Goal: Task Accomplishment & Management: Use online tool/utility

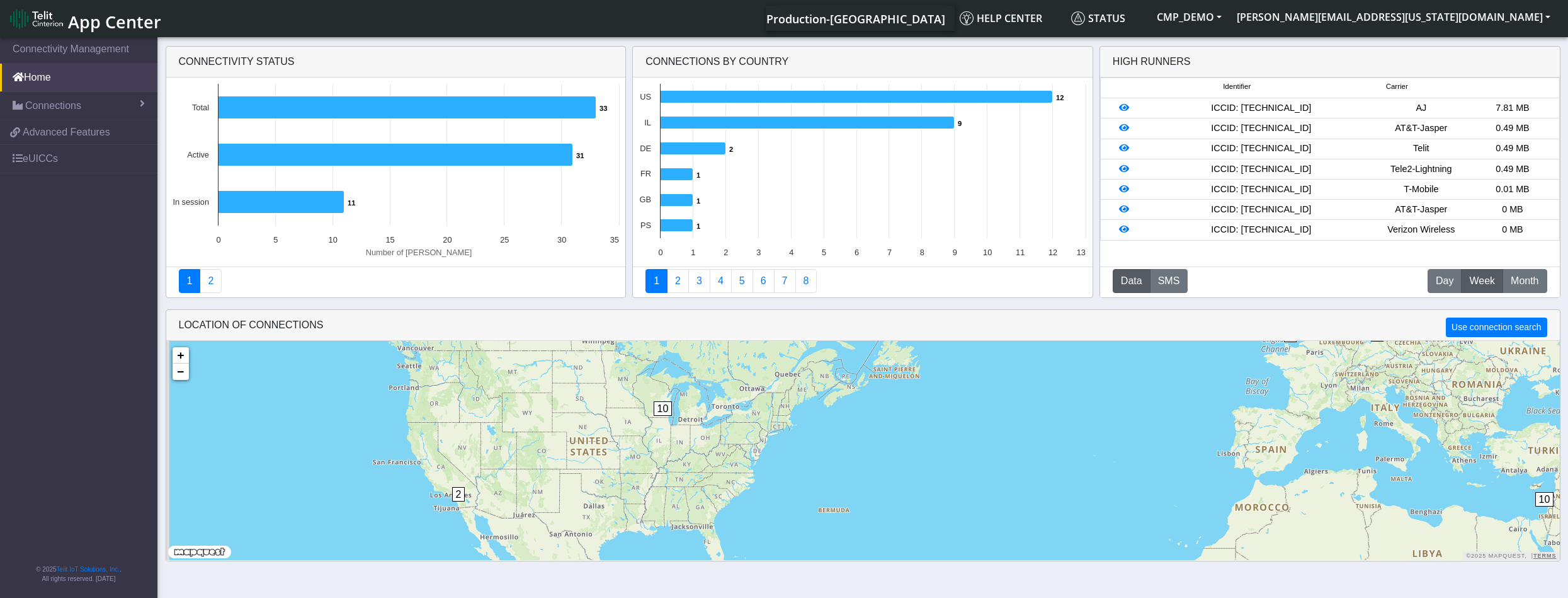
drag, startPoint x: 584, startPoint y: 495, endPoint x: 730, endPoint y: 461, distance: 149.9
click at [730, 461] on div "10 2 2 2 10 + − ©2025 MapQuest, | Terms" at bounding box center [863, 450] width 1393 height 220
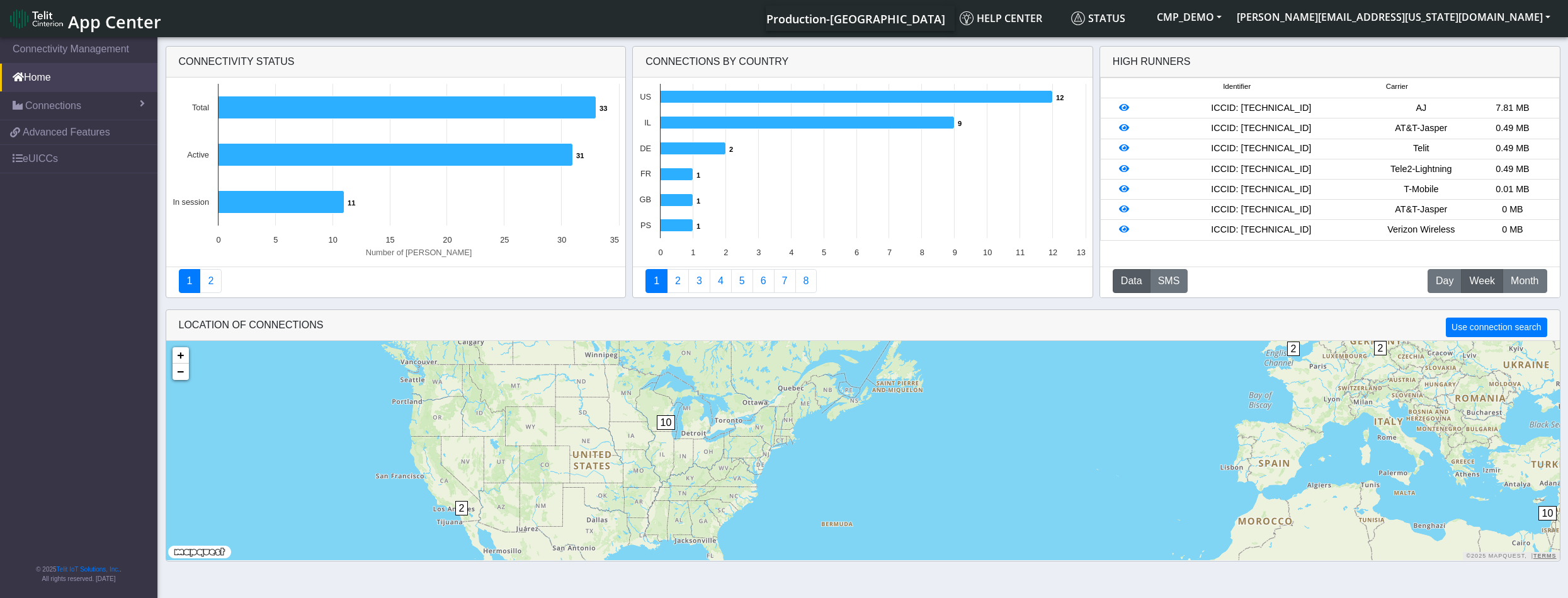
drag, startPoint x: 704, startPoint y: 453, endPoint x: 708, endPoint y: 471, distance: 18.4
click at [708, 471] on div "10 2 2 2 10 + − ©2025 MapQuest, | Terms" at bounding box center [863, 450] width 1393 height 220
click at [665, 421] on span "10" at bounding box center [666, 422] width 19 height 14
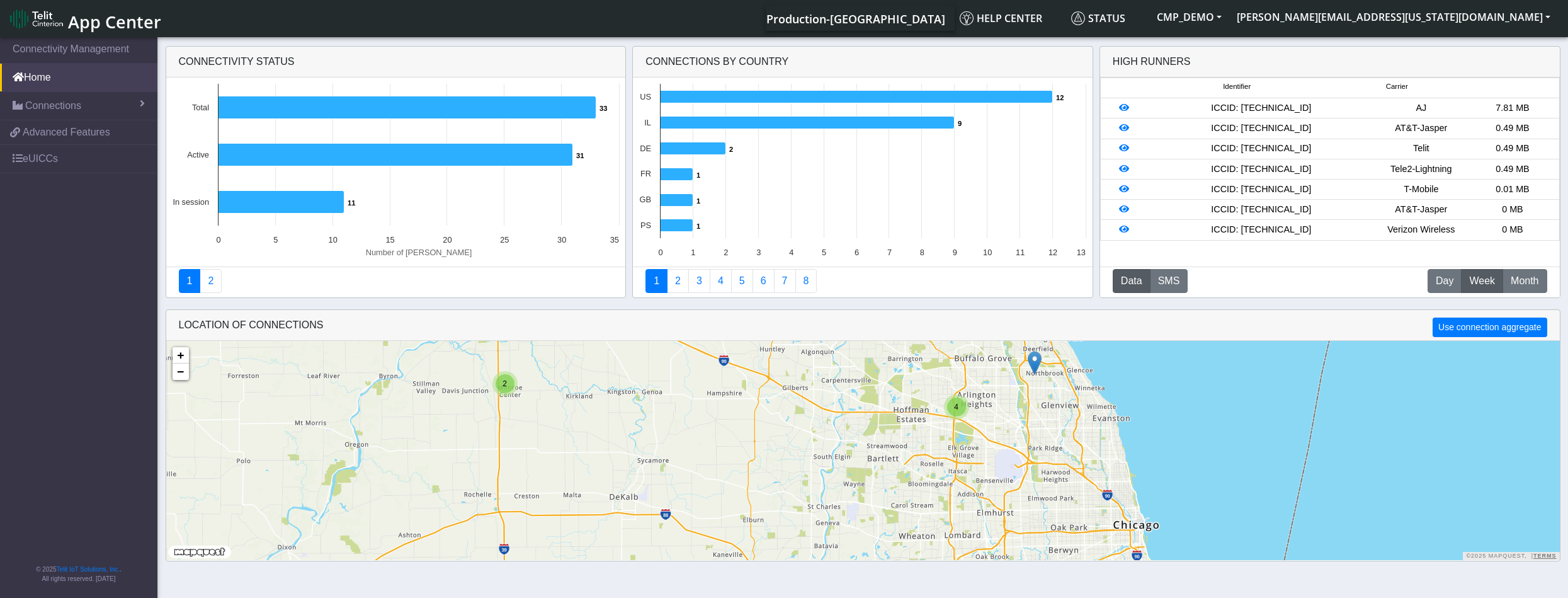
drag, startPoint x: 966, startPoint y: 504, endPoint x: 874, endPoint y: 368, distance: 164.2
click at [874, 368] on div "2 4 + − ©2025 MapQuest, | Terms" at bounding box center [863, 450] width 1393 height 220
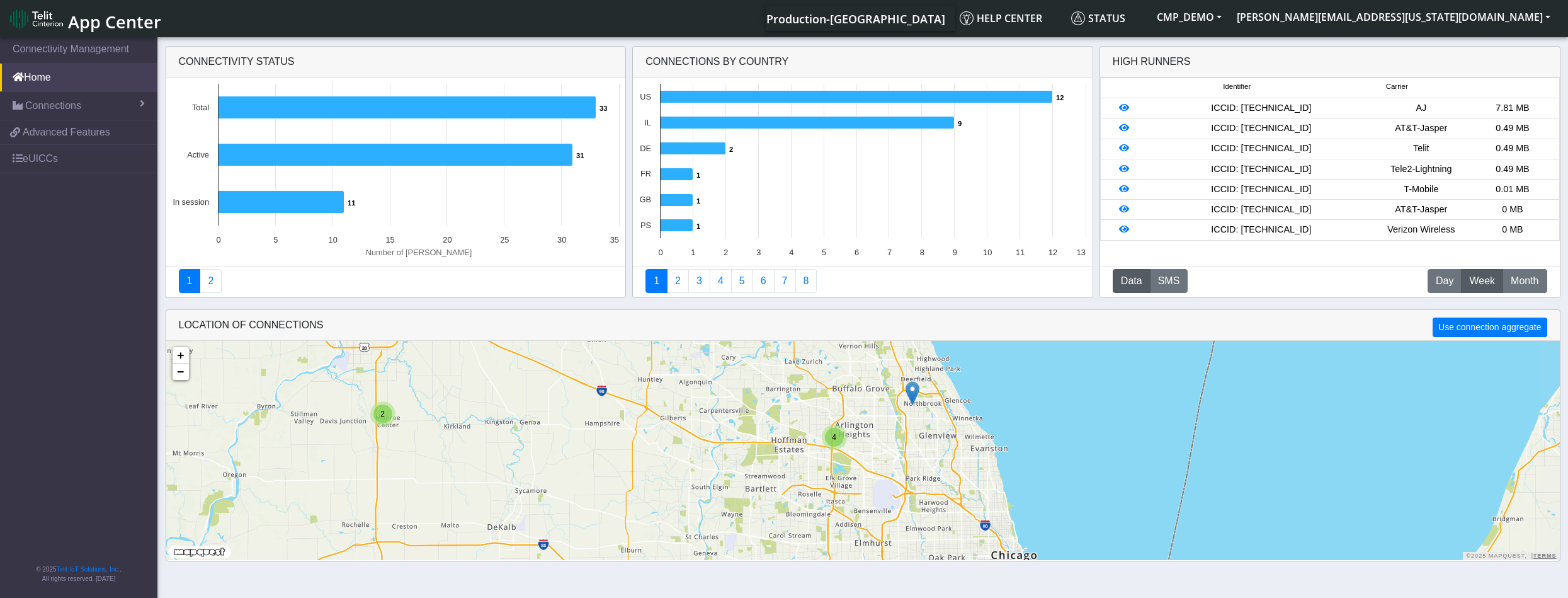
drag, startPoint x: 909, startPoint y: 493, endPoint x: 779, endPoint y: 528, distance: 134.6
click at [779, 528] on div "2 4 + − ©2025 MapQuest, | Terms" at bounding box center [863, 450] width 1393 height 220
click at [832, 445] on div "4" at bounding box center [832, 441] width 19 height 19
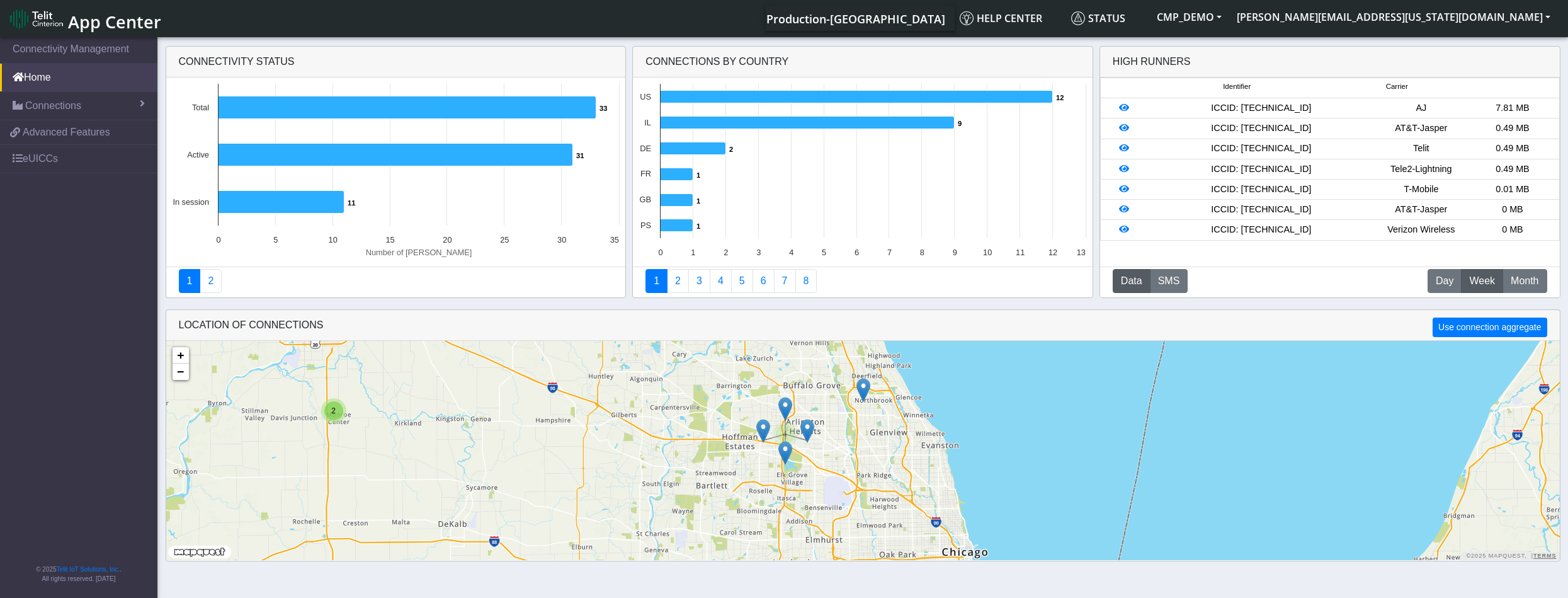
drag, startPoint x: 856, startPoint y: 477, endPoint x: 796, endPoint y: 457, distance: 63.2
click at [796, 457] on div "2 4 + − ©2025 MapQuest, | Terms" at bounding box center [863, 450] width 1393 height 220
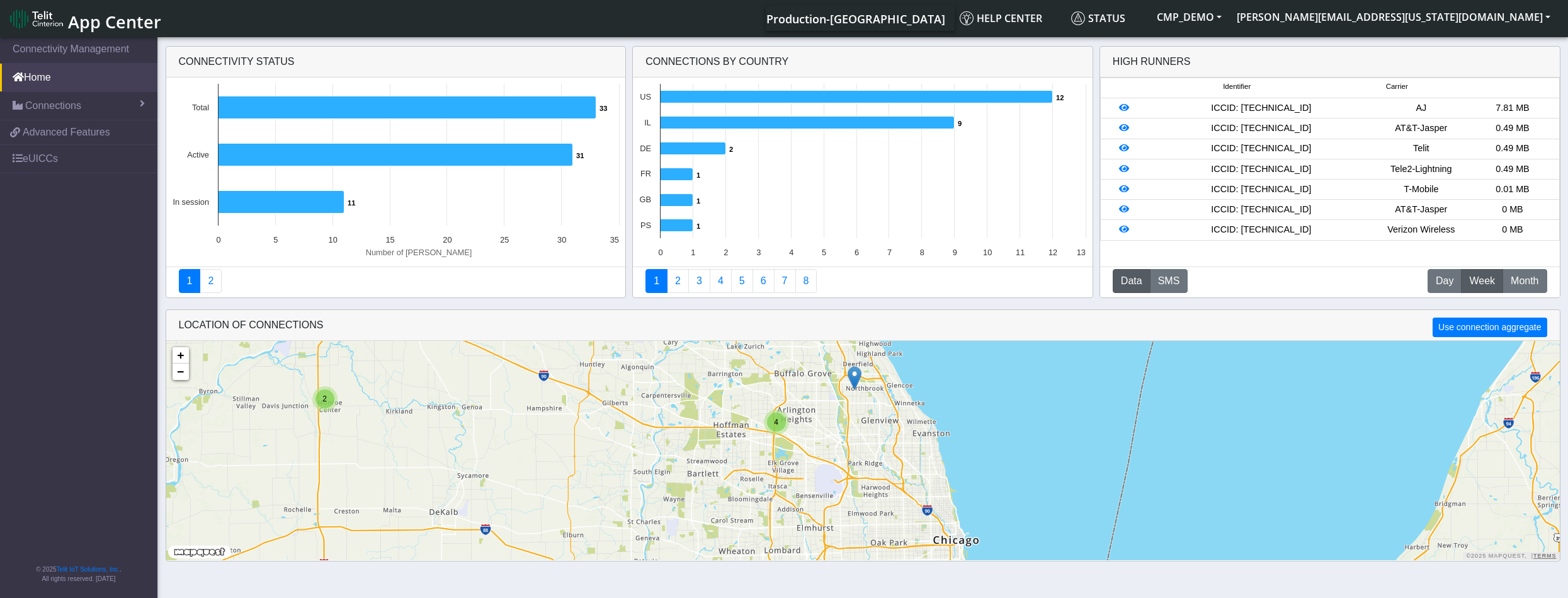
click at [776, 419] on span "4" at bounding box center [776, 422] width 4 height 9
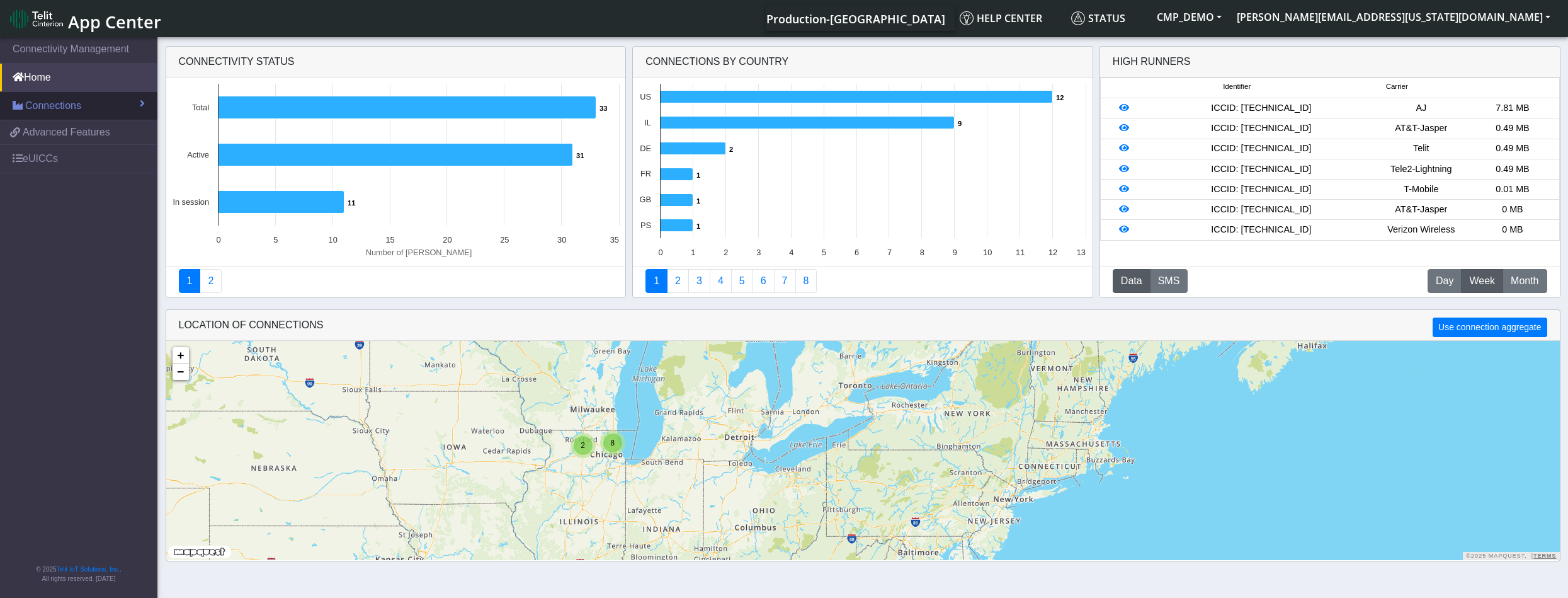
click at [109, 103] on link "Connections" at bounding box center [79, 106] width 157 height 28
click at [121, 133] on link "List" at bounding box center [79, 133] width 157 height 26
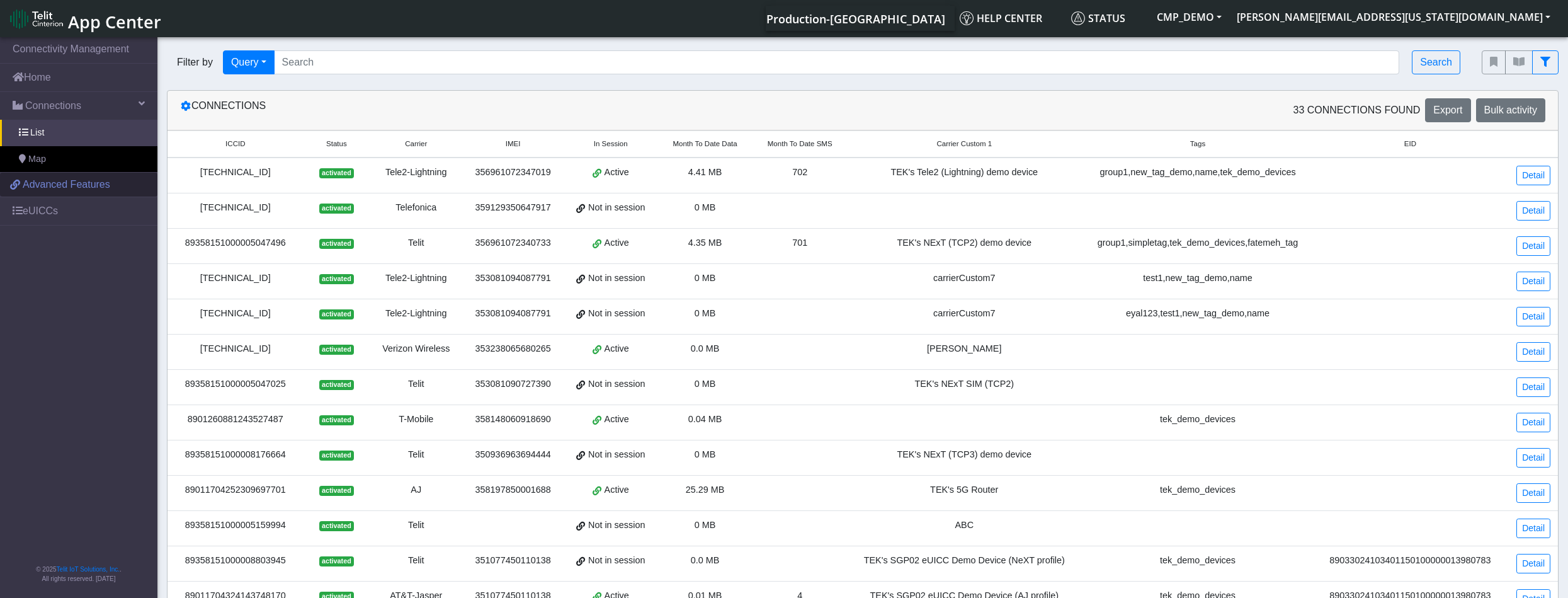
click at [93, 189] on span "Advanced Features" at bounding box center [66, 184] width 88 height 15
click at [49, 77] on link "Home" at bounding box center [79, 77] width 157 height 28
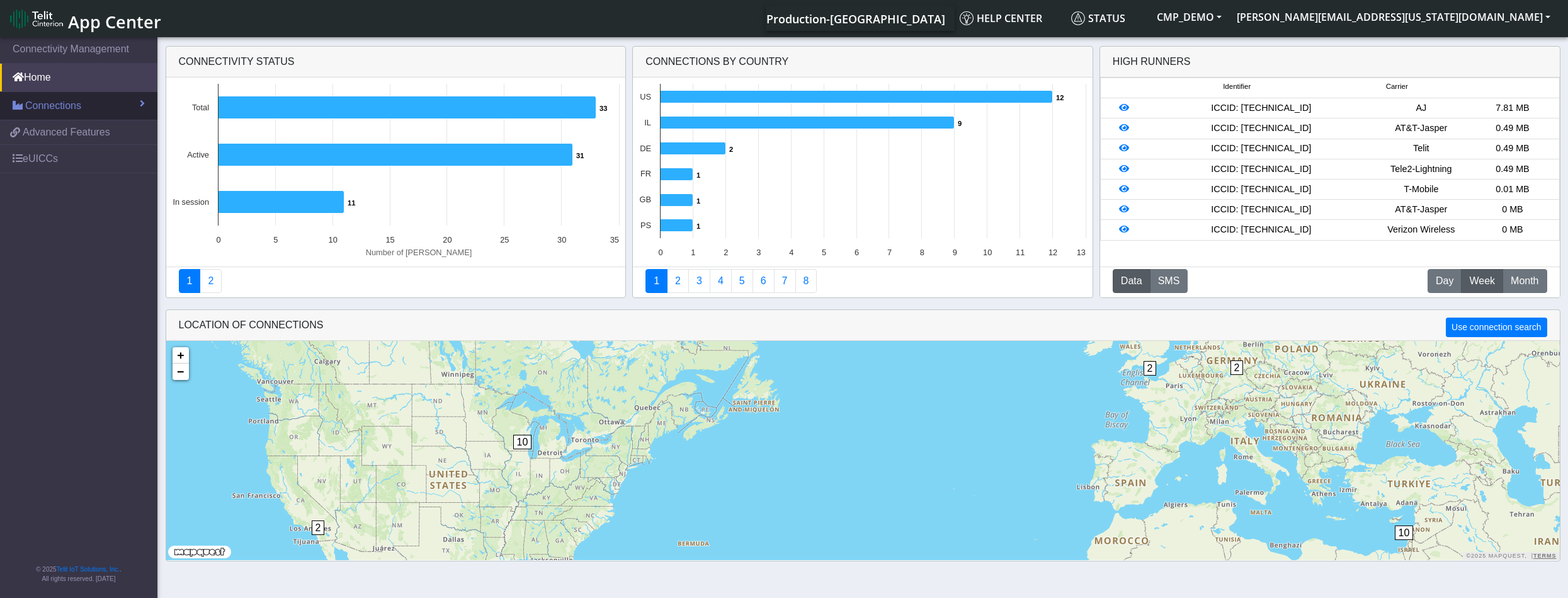
click at [88, 102] on link "Connections" at bounding box center [79, 106] width 157 height 28
click at [46, 140] on link "List" at bounding box center [79, 133] width 157 height 26
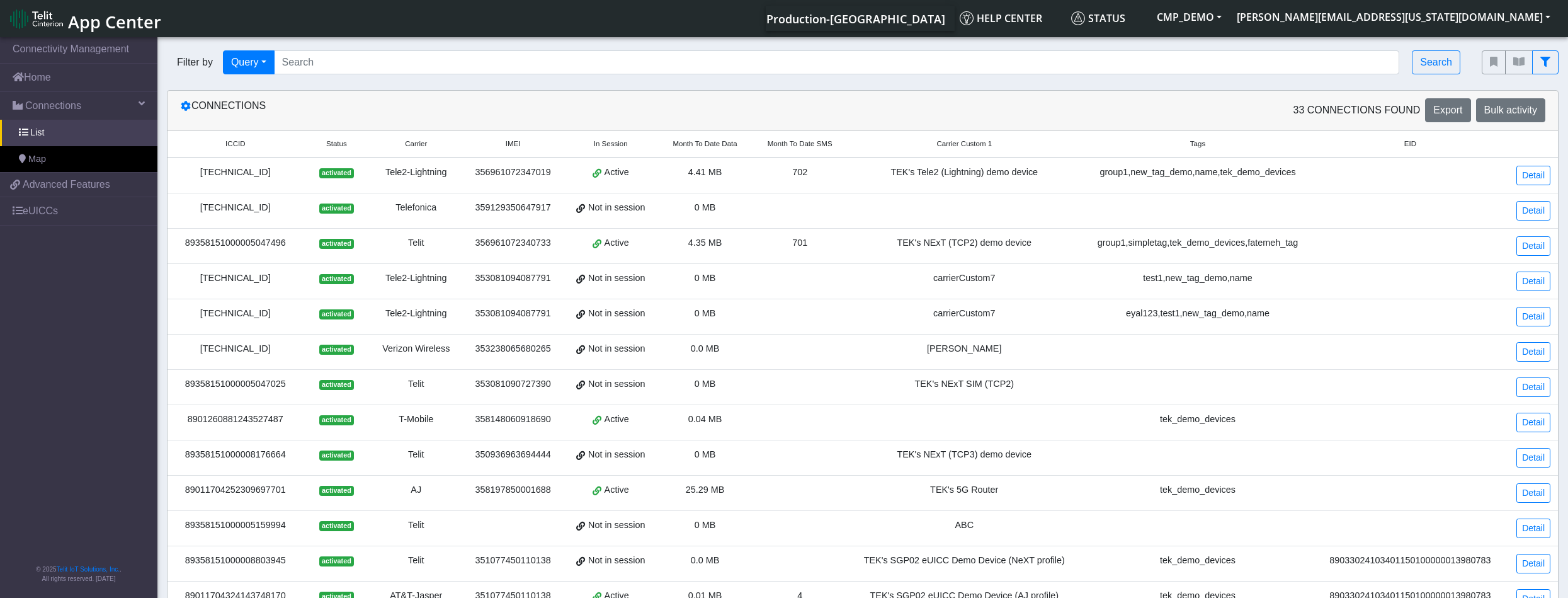
click at [350, 169] on span "activated" at bounding box center [336, 172] width 34 height 10
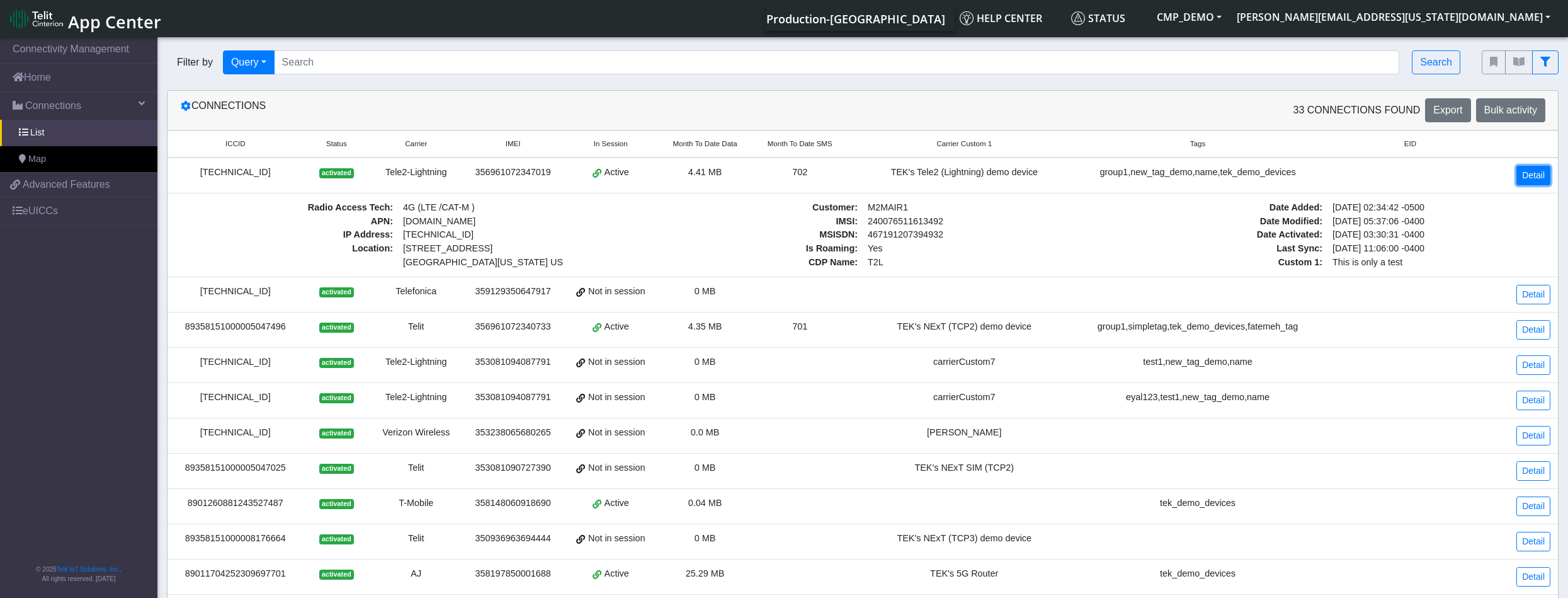
click at [1531, 172] on link "Detail" at bounding box center [1533, 175] width 34 height 19
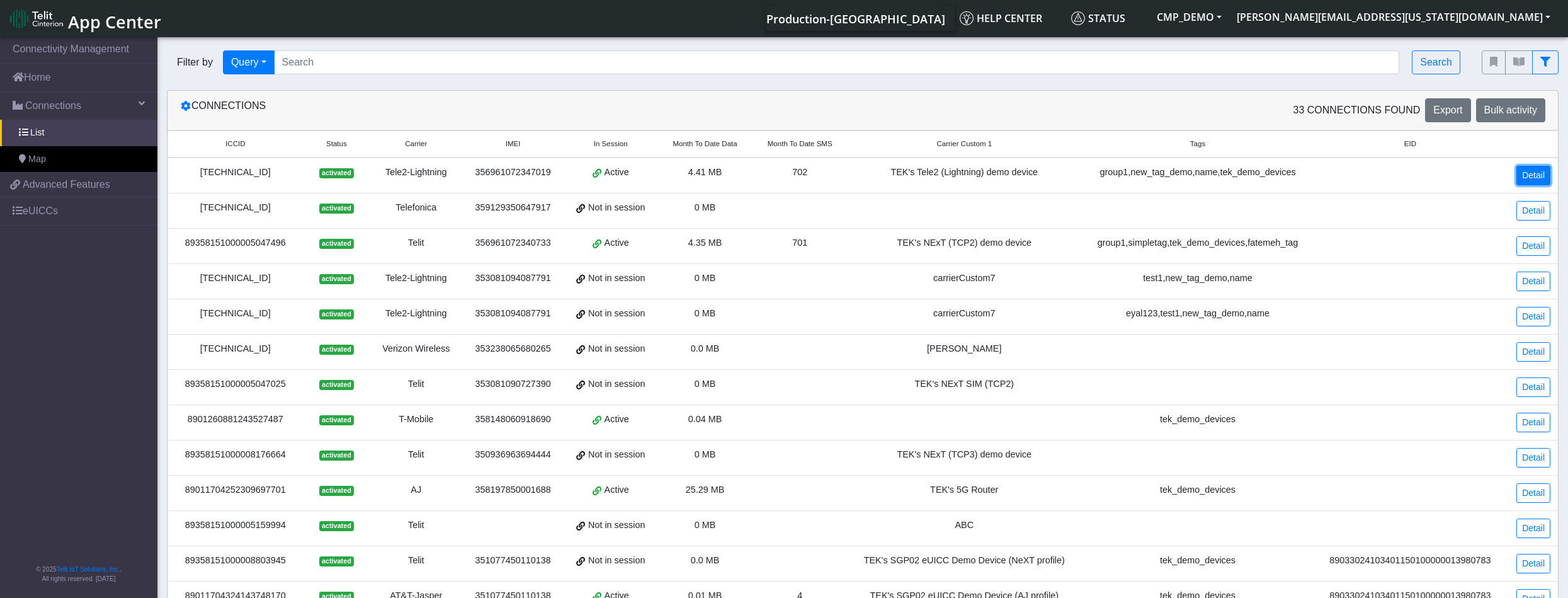
click at [1531, 172] on link "Detail" at bounding box center [1533, 175] width 34 height 19
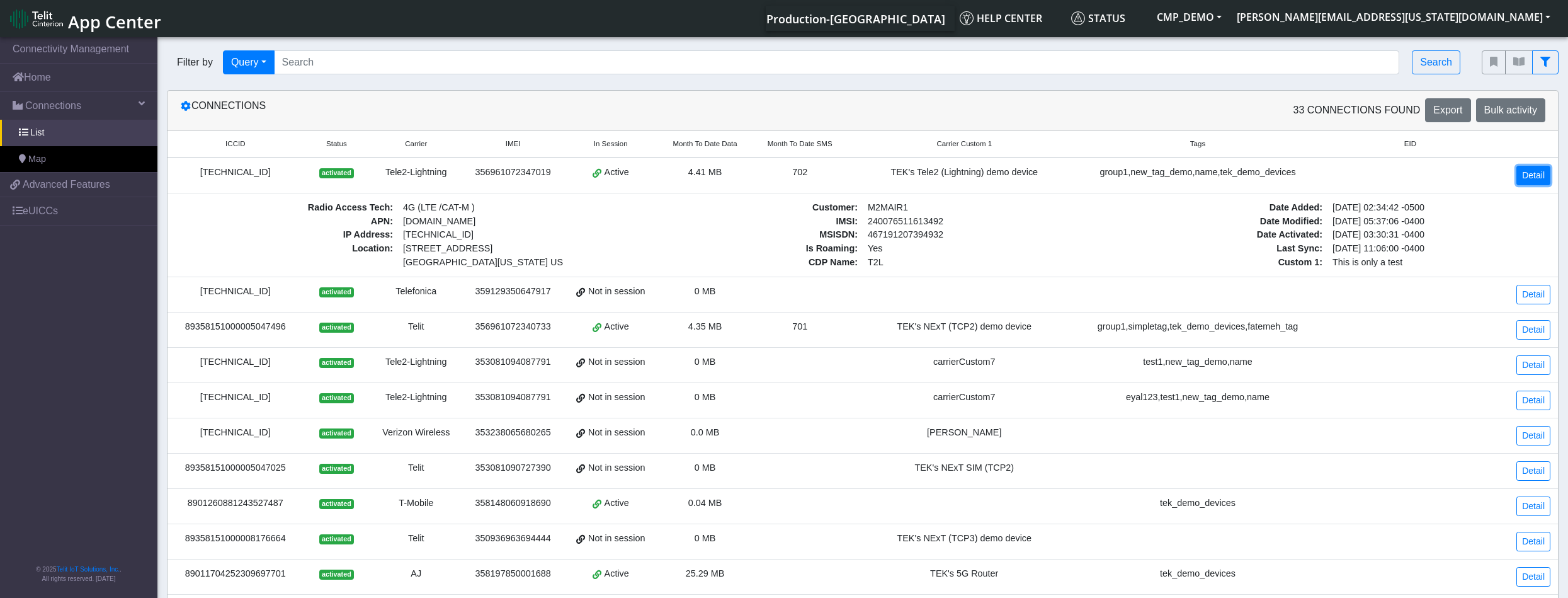
click at [1531, 172] on link "Detail" at bounding box center [1533, 175] width 34 height 19
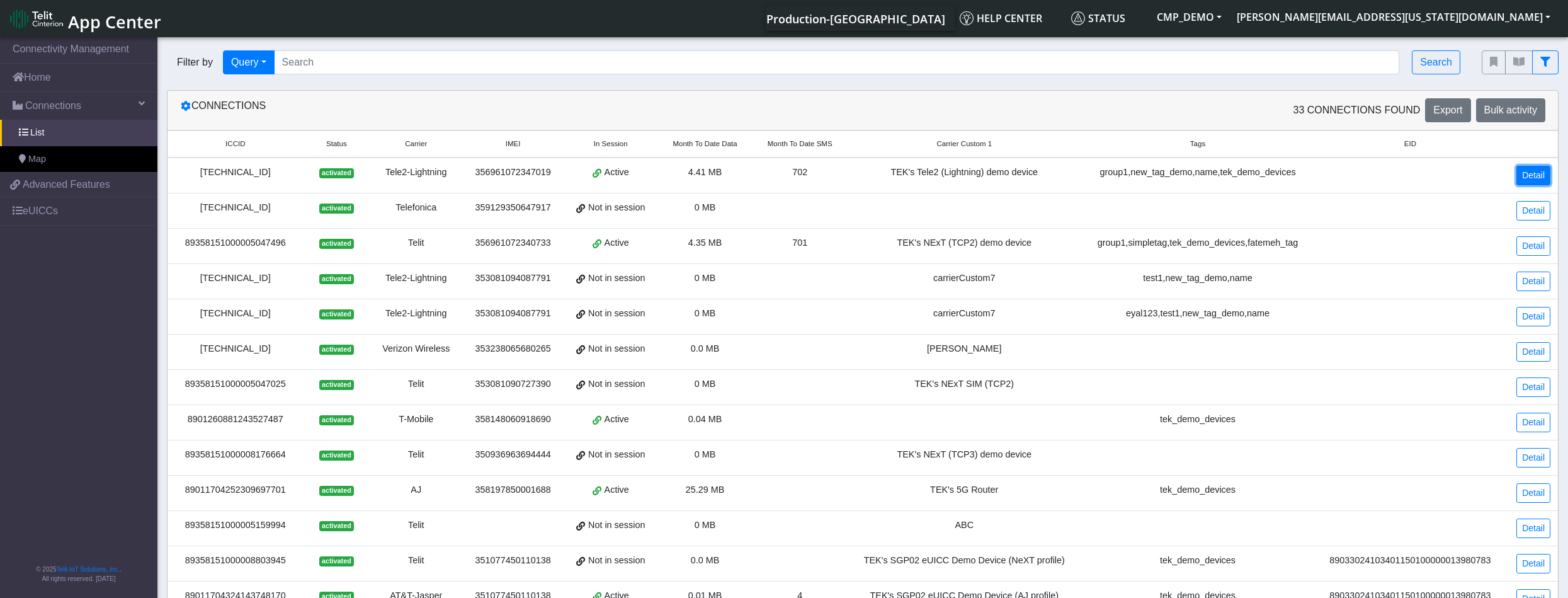
click at [1531, 172] on link "Detail" at bounding box center [1533, 175] width 34 height 19
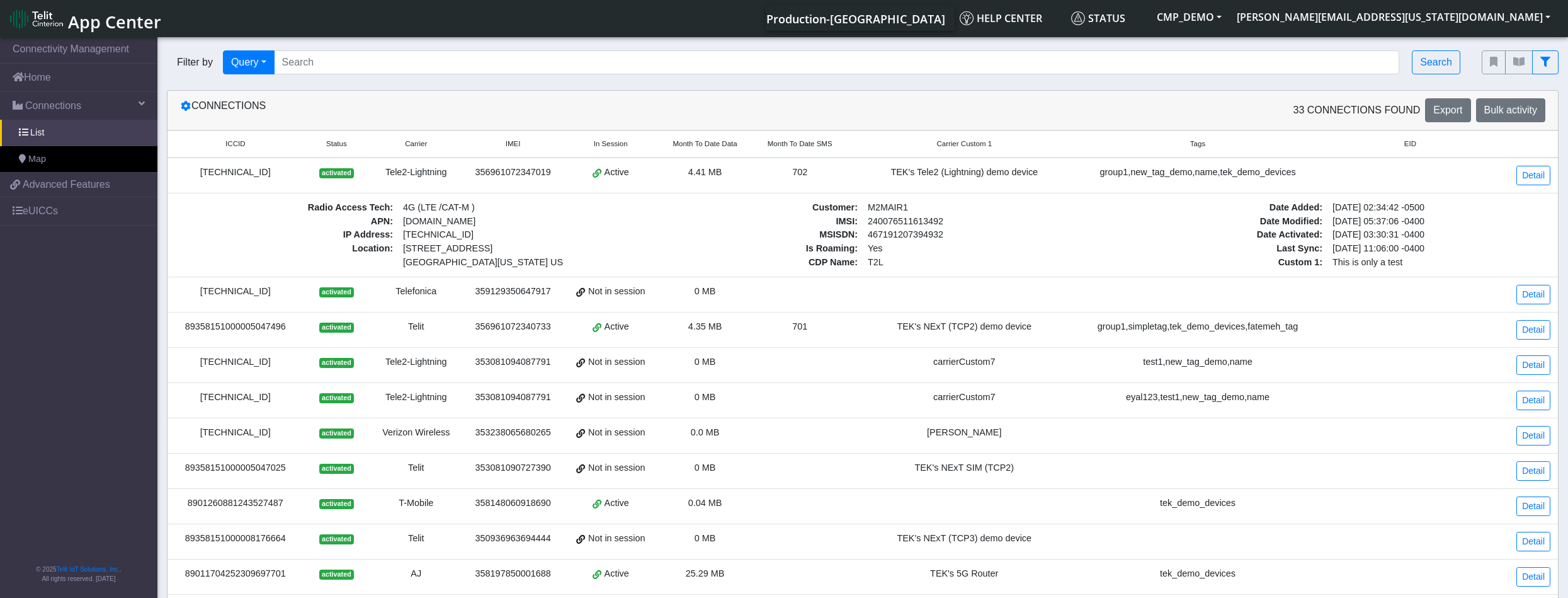
click at [258, 172] on div "[TECHNICAL_ID]" at bounding box center [235, 172] width 121 height 13
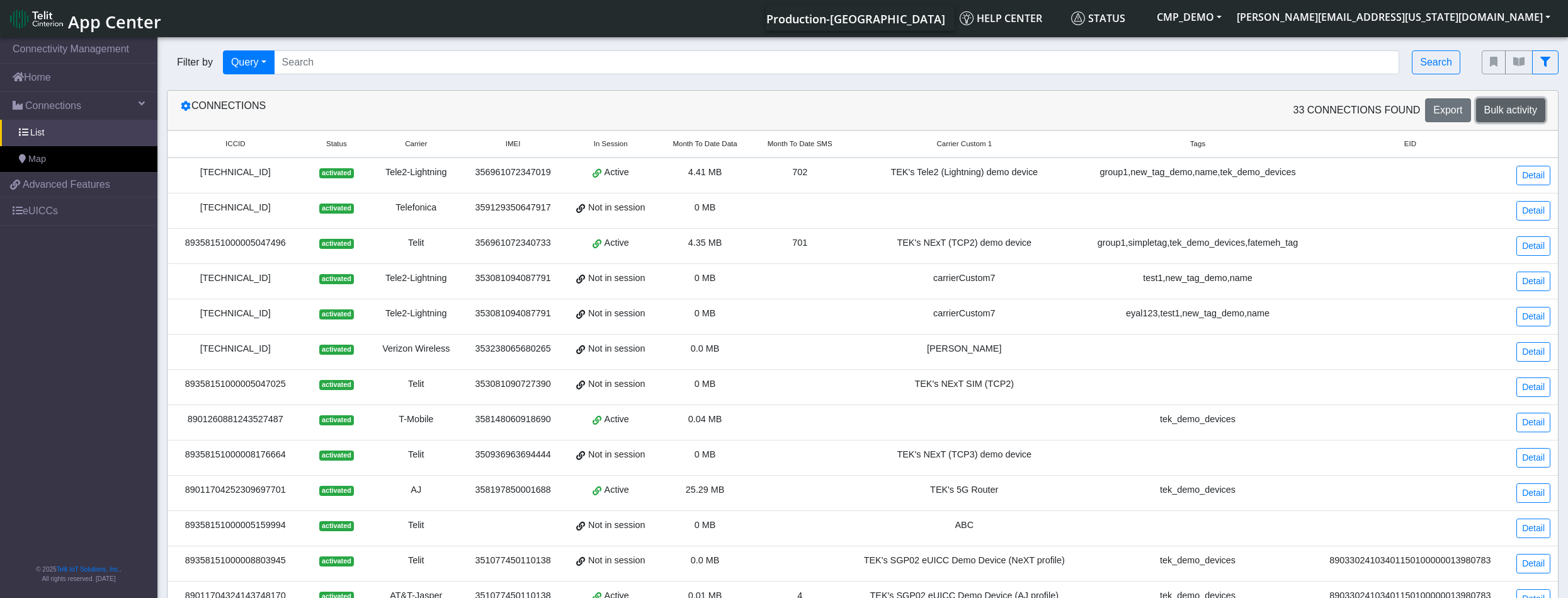
click at [1504, 110] on span "Bulk activity" at bounding box center [1511, 110] width 53 height 10
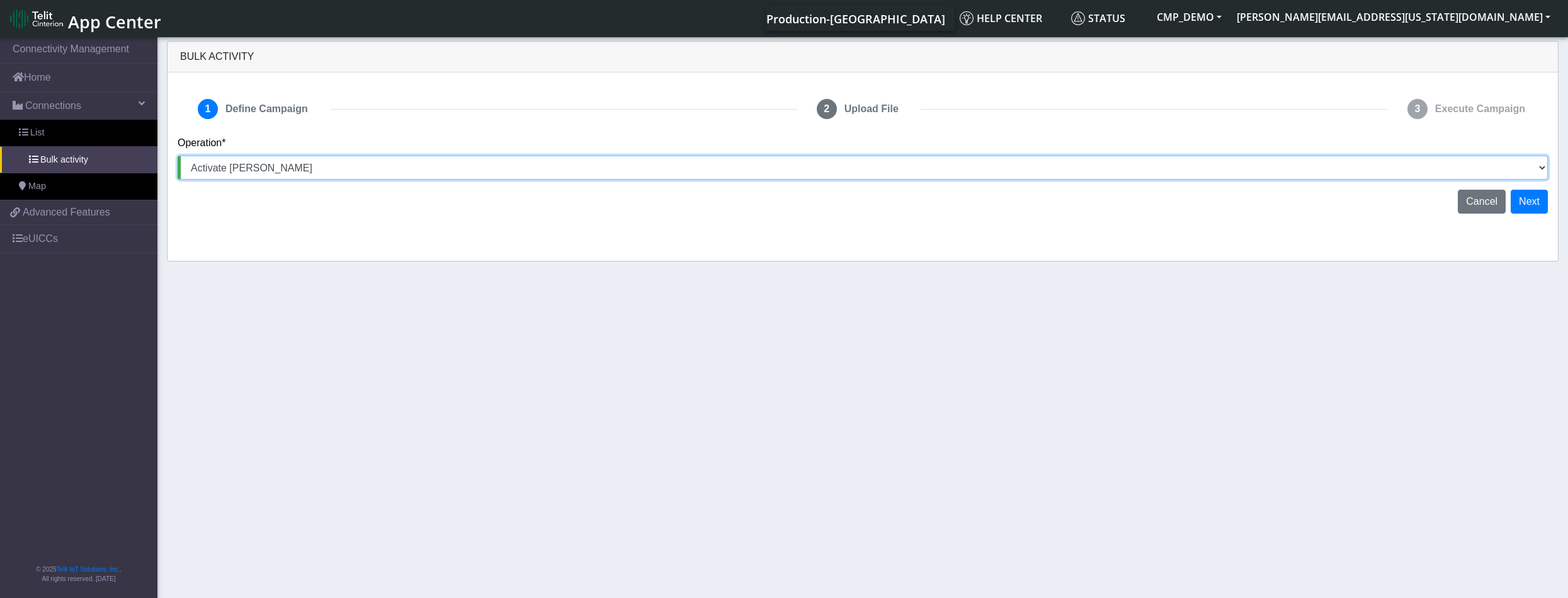
click at [1271, 169] on select "Activate [PERSON_NAME] Deactivate [PERSON_NAME] Add Tags Remove Tags Advanced" at bounding box center [862, 168] width 1370 height 24
click at [1271, 170] on select "Activate [PERSON_NAME] Deactivate [PERSON_NAME] Add Tags Remove Tags Advanced" at bounding box center [862, 168] width 1370 height 24
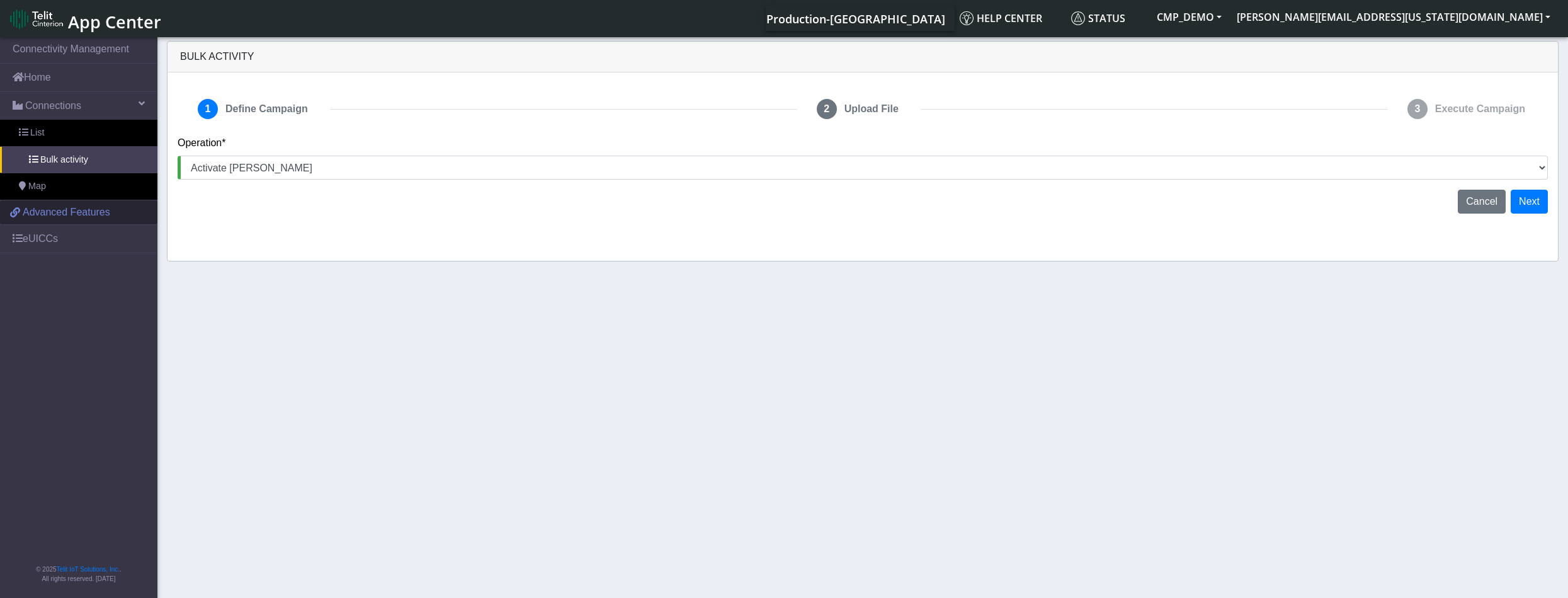
click at [74, 205] on span "Advanced Features" at bounding box center [66, 212] width 88 height 15
click at [103, 213] on span "Advanced Features" at bounding box center [66, 212] width 88 height 15
click at [46, 241] on link "eUICCs" at bounding box center [79, 238] width 157 height 28
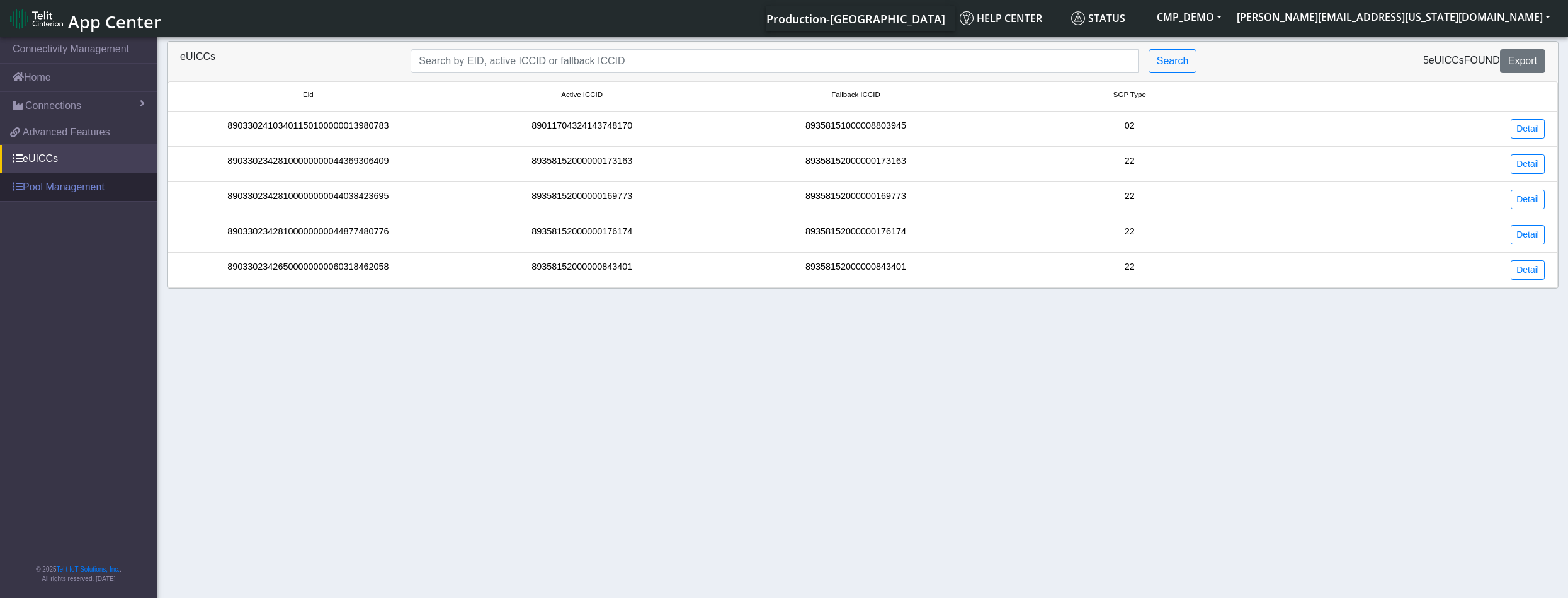
click at [64, 188] on link "Pool Management" at bounding box center [79, 187] width 157 height 28
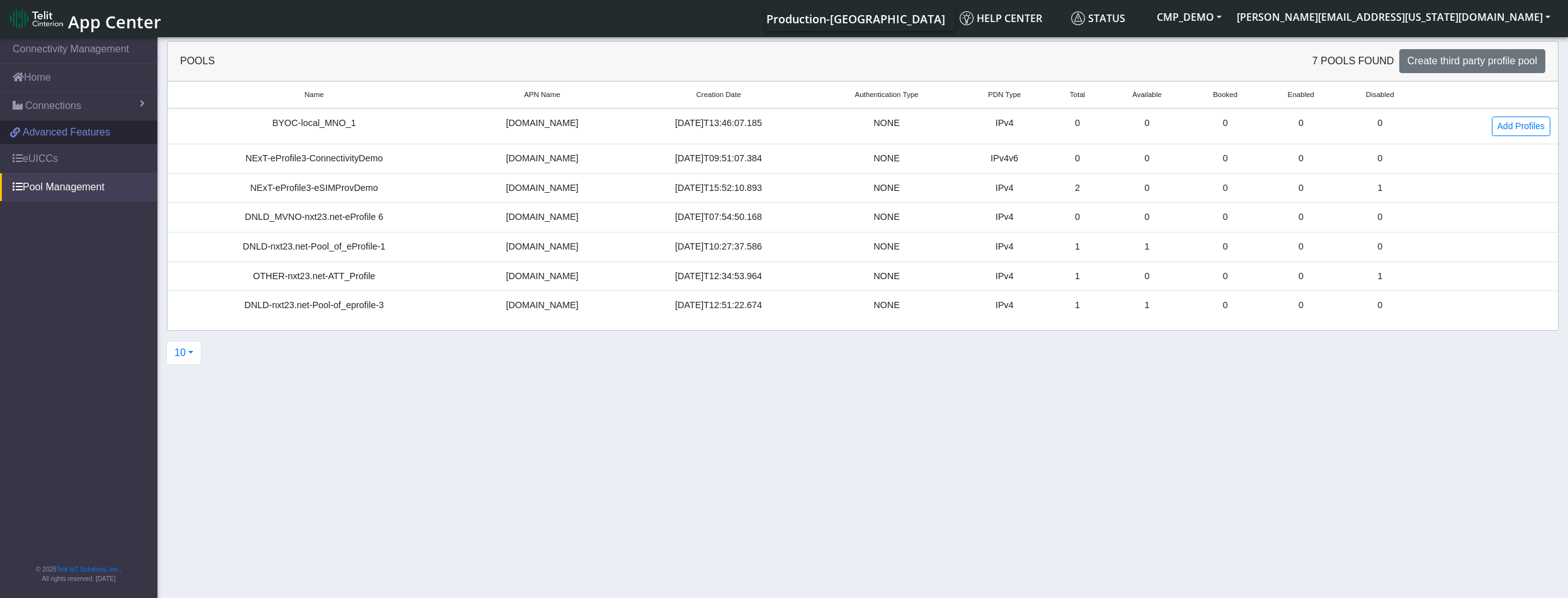
click at [65, 125] on span "Advanced Features" at bounding box center [66, 132] width 88 height 15
